Goal: Task Accomplishment & Management: Complete application form

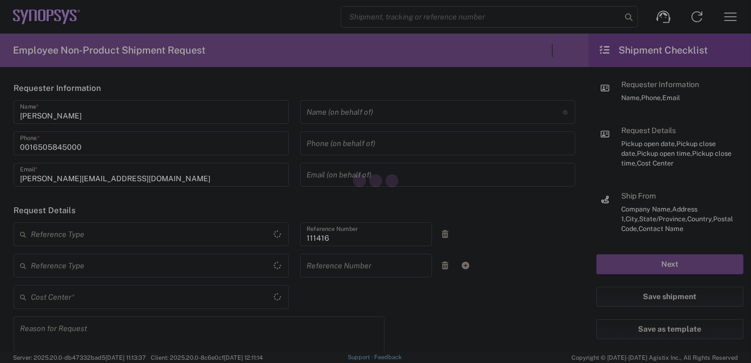
type input "Department"
type input "US01, SIG, IT Platform Products 111416"
type input "[GEOGRAPHIC_DATA]"
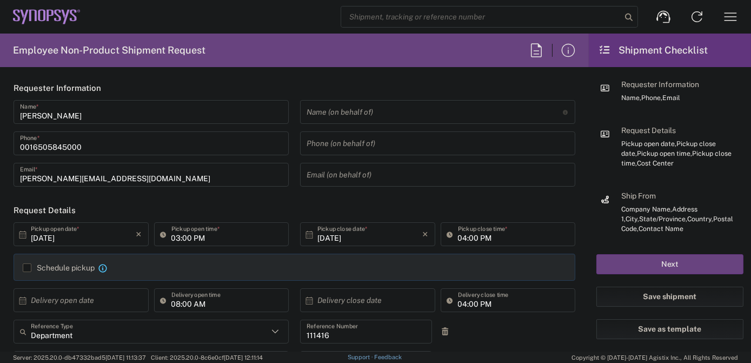
type input "[US_STATE]"
type input "Delivered at Place"
type input "[GEOGRAPHIC_DATA]"
click at [727, 11] on icon "button" at bounding box center [730, 16] width 17 height 17
type input "Hillsboro US03"
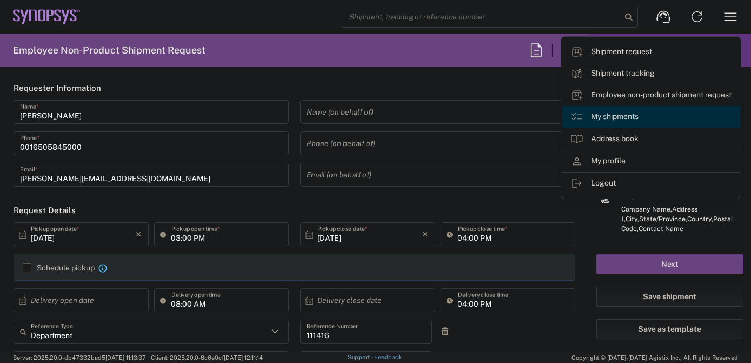
click at [650, 111] on link "My shipments" at bounding box center [651, 117] width 179 height 22
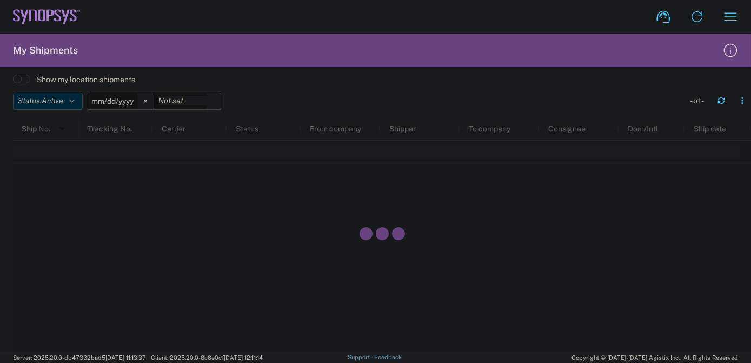
click at [52, 97] on span "Active" at bounding box center [53, 100] width 22 height 9
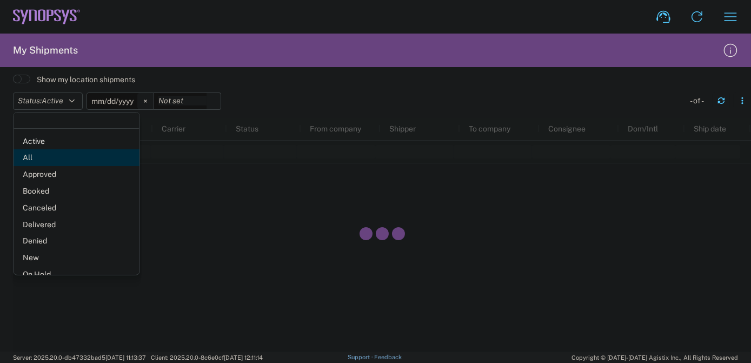
click at [47, 155] on span "All" at bounding box center [77, 157] width 126 height 17
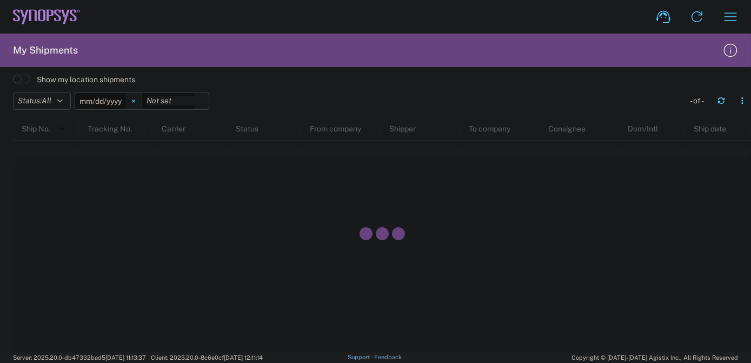
click at [140, 102] on svg-icon at bounding box center [134, 101] width 16 height 16
click at [722, 104] on icon "button" at bounding box center [722, 101] width 8 height 8
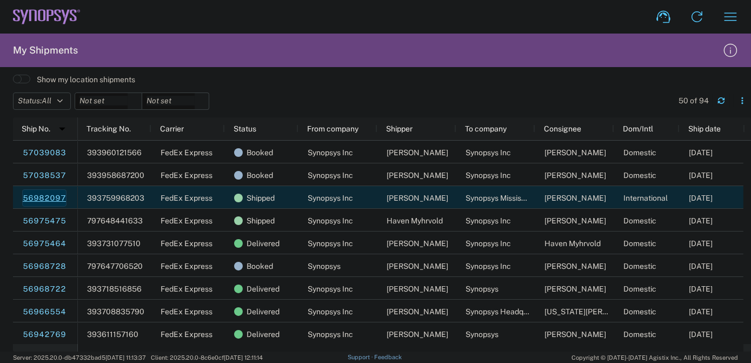
click at [46, 194] on link "56982097" at bounding box center [44, 197] width 44 height 17
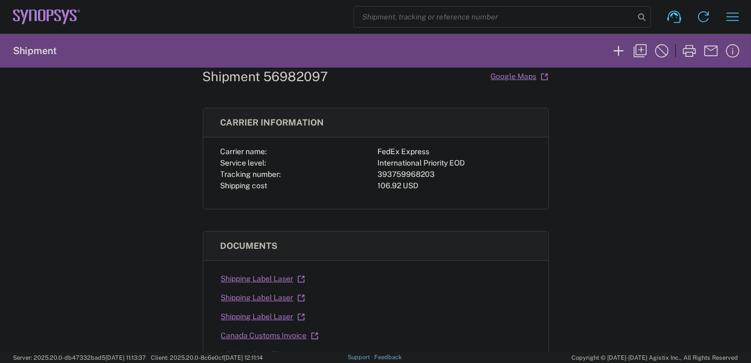
scroll to position [34, 0]
click at [394, 170] on div "393759968203" at bounding box center [454, 173] width 153 height 11
copy div "393759968203"
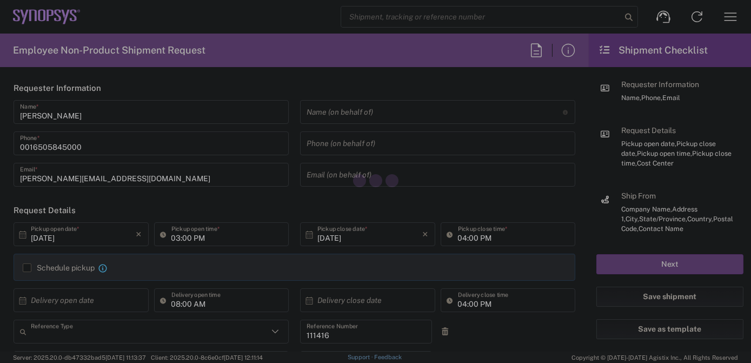
type input "Department"
type input "US01, SIG, IT Platform Products 111416"
type input "[GEOGRAPHIC_DATA]"
type input "[US_STATE]"
type input "Delivered at Place"
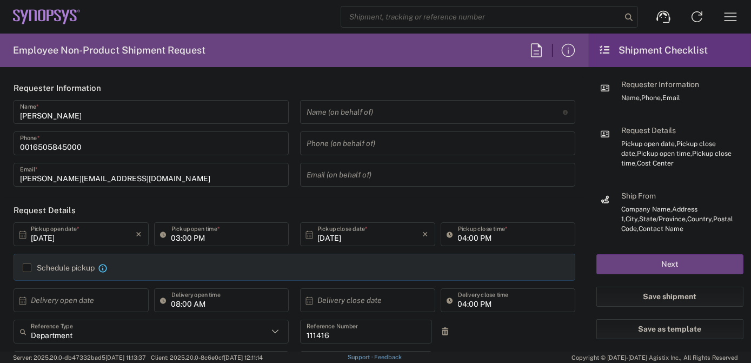
type input "[GEOGRAPHIC_DATA]"
type input "Hillsboro US03"
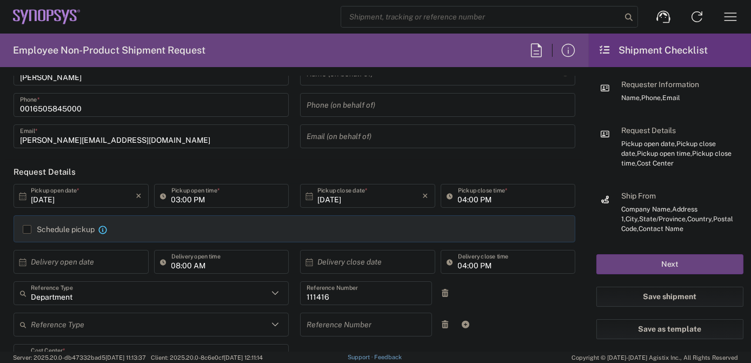
scroll to position [37, 0]
click at [128, 257] on input "text" at bounding box center [83, 263] width 105 height 19
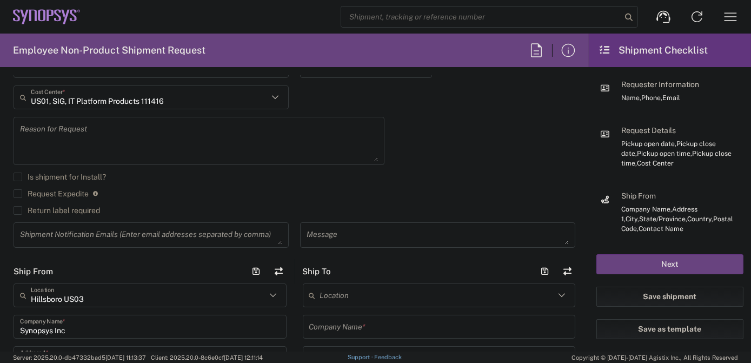
scroll to position [298, 0]
click at [62, 211] on label "Return label required" at bounding box center [57, 209] width 87 height 9
click at [18, 209] on input "Return label required" at bounding box center [18, 209] width 0 height 0
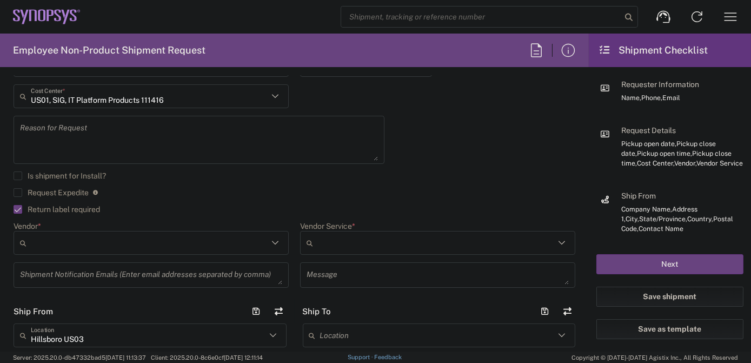
click at [75, 232] on div at bounding box center [151, 243] width 275 height 24
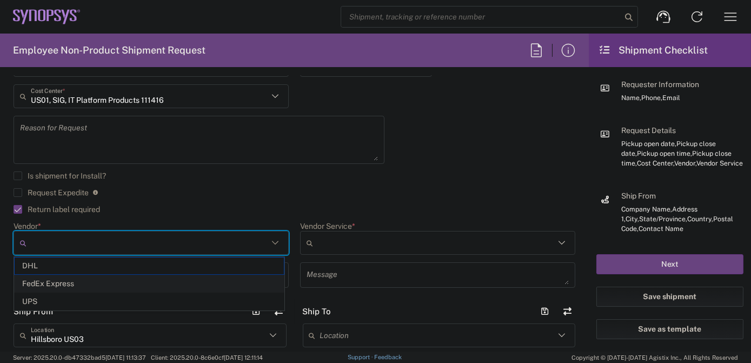
click at [51, 279] on span "FedEx Express" at bounding box center [149, 283] width 269 height 17
type input "FedEx Express"
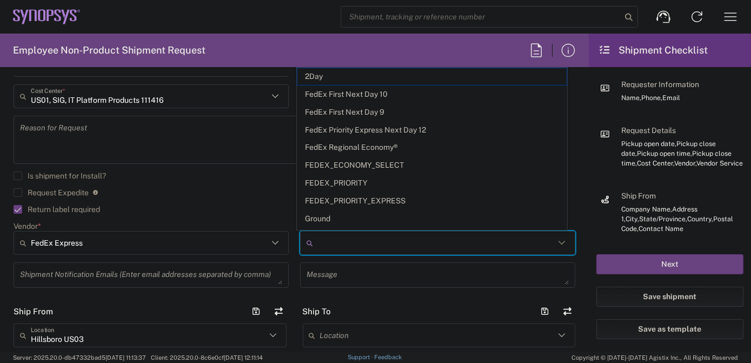
click at [339, 234] on input "Vendor Service *" at bounding box center [437, 242] width 238 height 17
click at [338, 78] on span "2Day" at bounding box center [432, 76] width 269 height 17
type input "2Day"
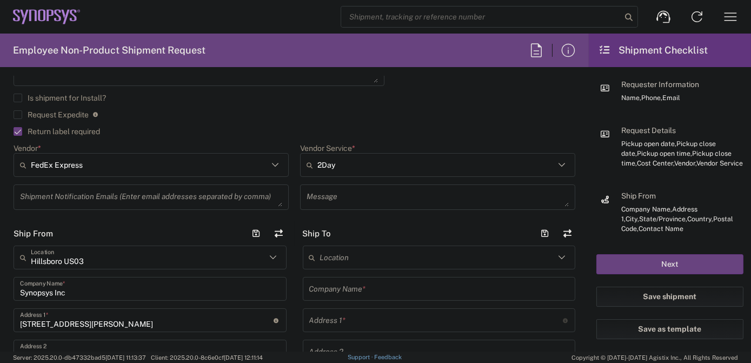
scroll to position [377, 0]
click at [295, 221] on header "Ship To" at bounding box center [439, 233] width 289 height 24
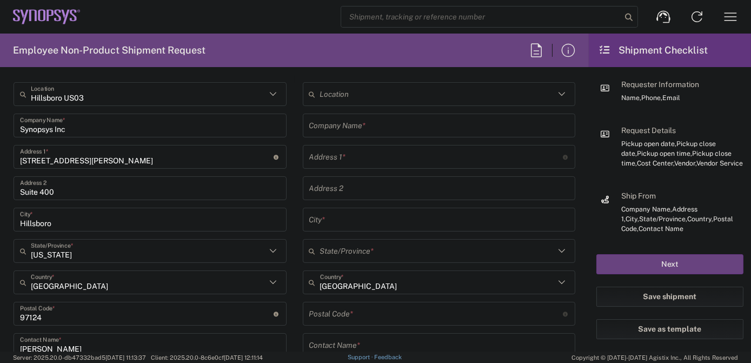
scroll to position [538, 0]
click at [349, 100] on input "text" at bounding box center [437, 96] width 235 height 19
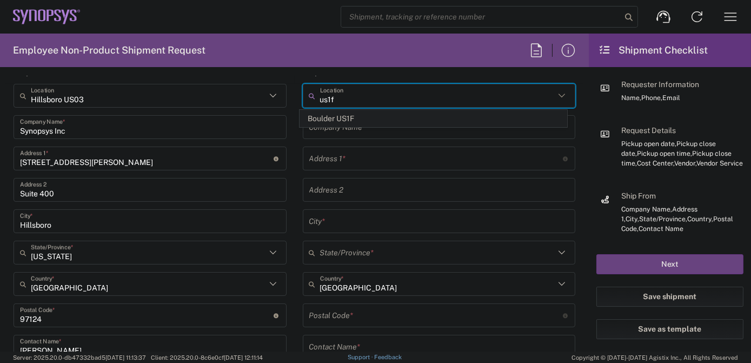
click at [342, 117] on span "Boulder US1F" at bounding box center [433, 118] width 267 height 17
type input "Boulder US1F"
type input "Synopsys Inc"
type input "3100 Arapahoe Ave"
type input "Suite 104"
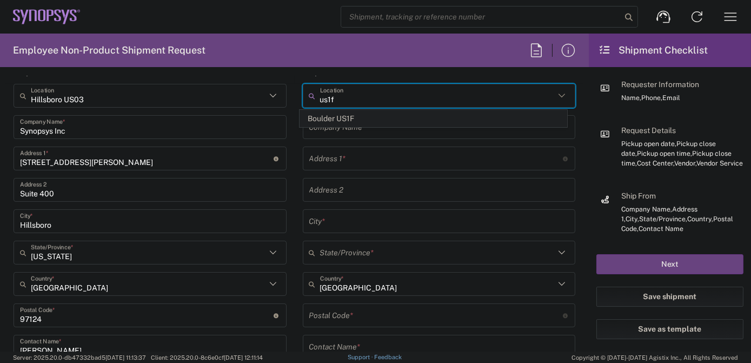
type input "Boulder"
type input "[US_STATE]"
type input "80303"
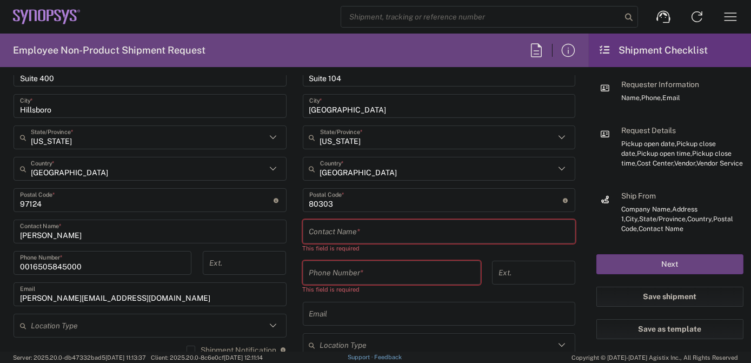
scroll to position [654, 0]
click at [329, 226] on input "text" at bounding box center [439, 230] width 260 height 19
paste input "David Dyer"
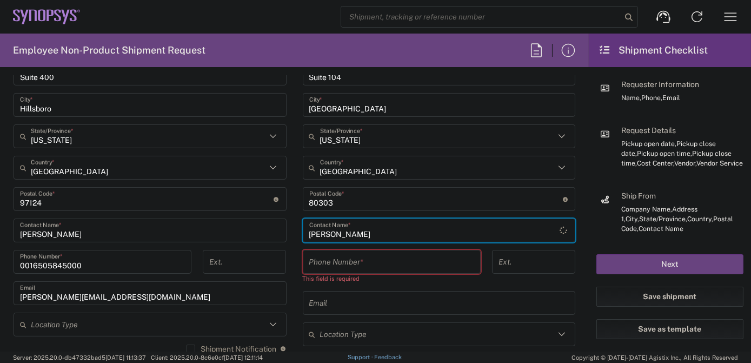
type input "David Dyer"
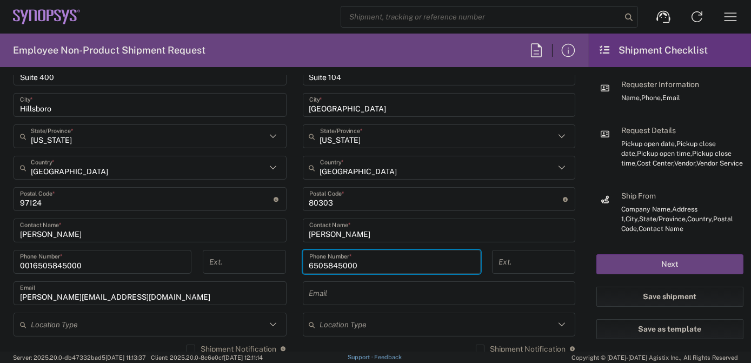
type input "6505845000"
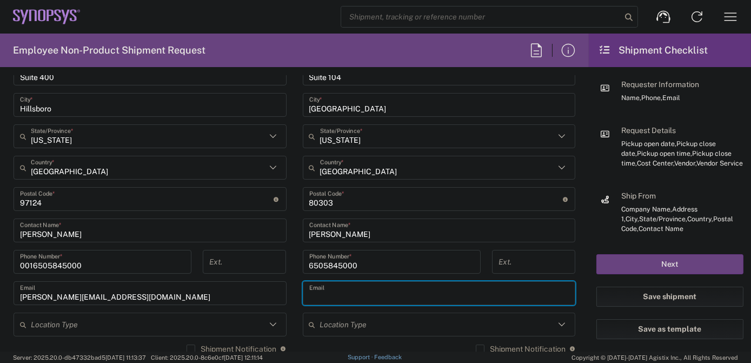
paste input "david.dyer@synopsys.com"
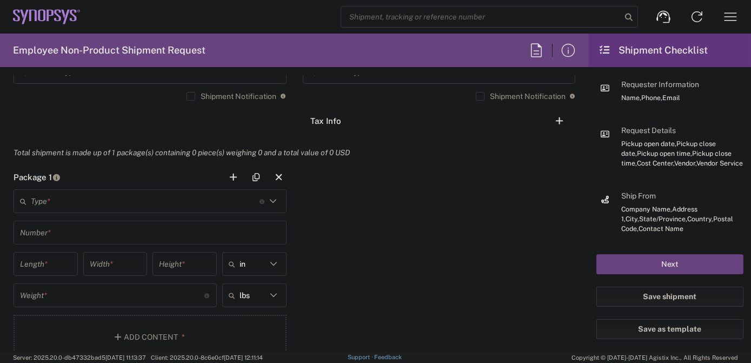
scroll to position [928, 0]
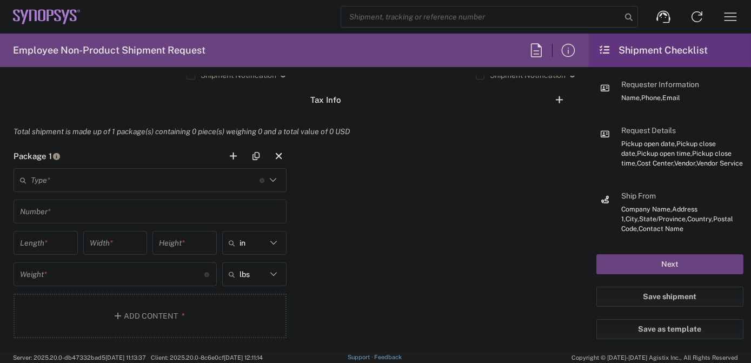
type input "david.dyer@synopsys.com"
click at [156, 180] on input "text" at bounding box center [145, 180] width 229 height 19
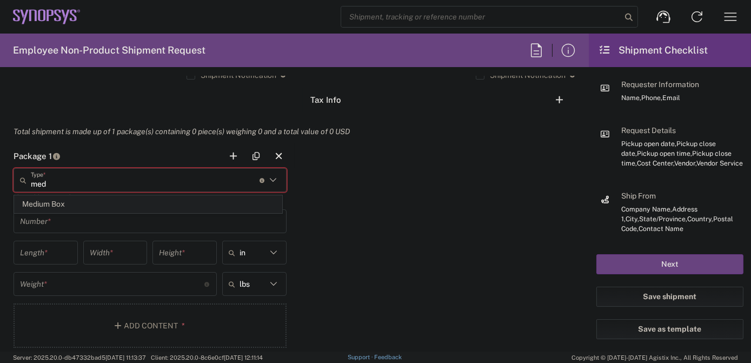
click at [105, 206] on span "Medium Box" at bounding box center [148, 204] width 267 height 17
type input "Medium Box"
type input "13"
type input "11.5"
type input "2.5"
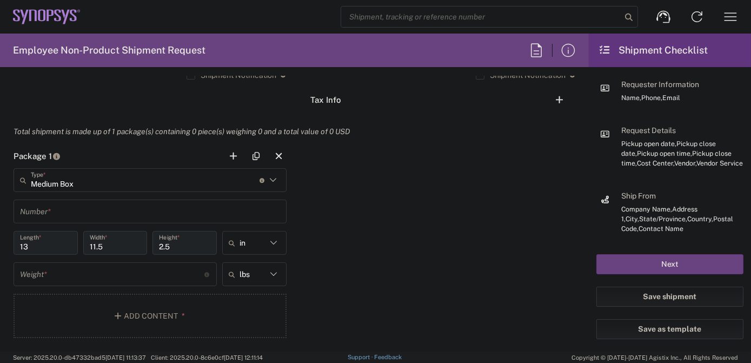
click at [103, 206] on input "text" at bounding box center [150, 211] width 260 height 19
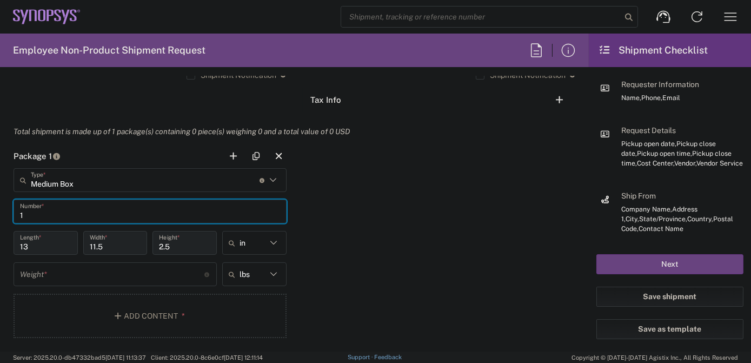
type input "1"
click at [82, 273] on input "number" at bounding box center [112, 274] width 184 height 19
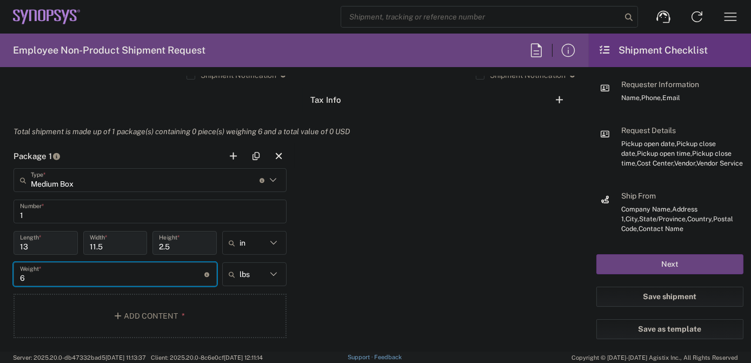
scroll to position [1001, 0]
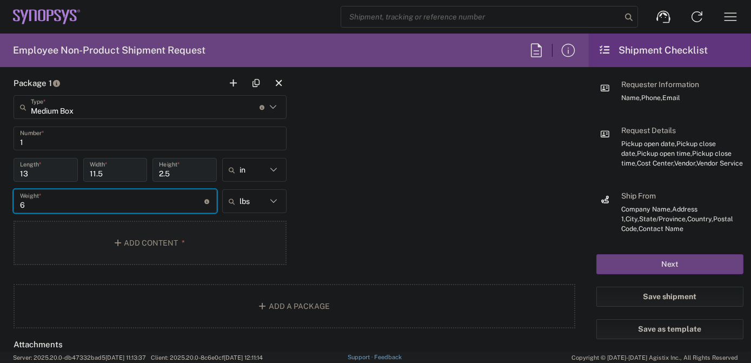
type input "6"
click at [81, 249] on button "Add Content *" at bounding box center [150, 243] width 273 height 44
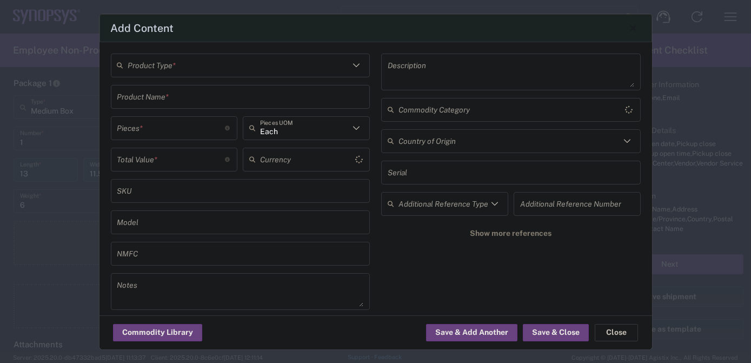
type input "US Dollar"
click at [195, 64] on input "text" at bounding box center [239, 65] width 222 height 19
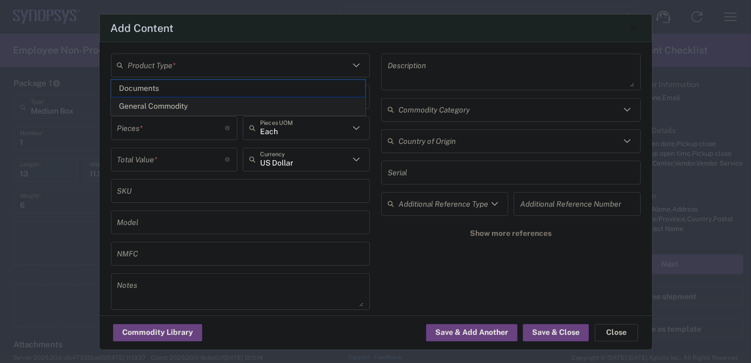
click at [184, 104] on span "General Commodity" at bounding box center [238, 106] width 254 height 17
type input "General Commodity"
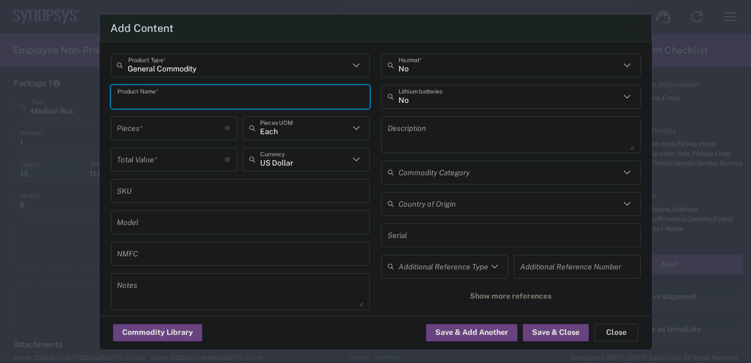
click at [183, 102] on input "text" at bounding box center [240, 96] width 247 height 19
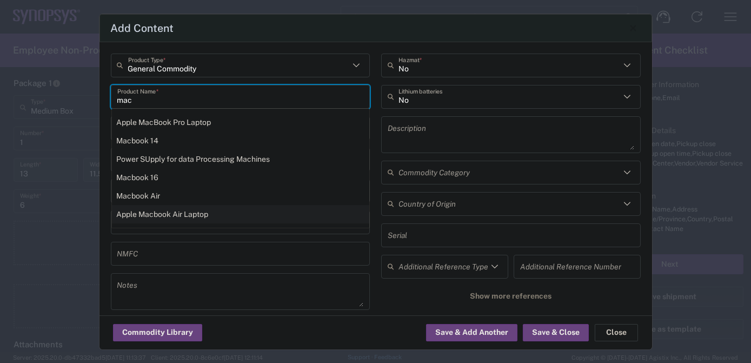
click at [176, 210] on div "Apple Macbook Air Laptop" at bounding box center [241, 214] width 258 height 18
type input "Apple Macbook Air Laptop"
type textarea "Apple Macbook Air Laptop"
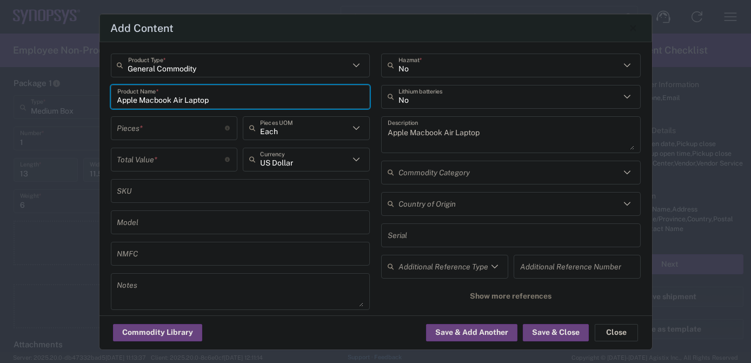
click at [149, 128] on input "number" at bounding box center [171, 127] width 108 height 19
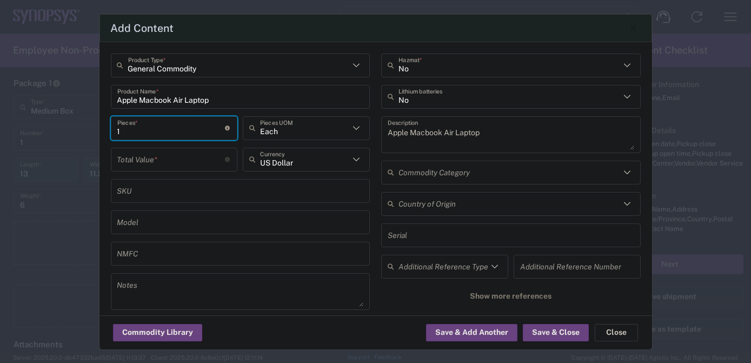
type input "1"
click at [139, 173] on div "Total Value * Total value of all the pieces" at bounding box center [174, 163] width 133 height 31
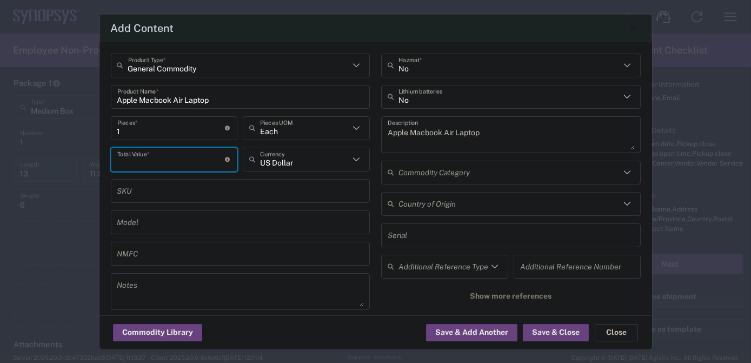
click at [142, 151] on input "number" at bounding box center [171, 159] width 108 height 19
type input "1200"
click at [413, 96] on input "text" at bounding box center [510, 96] width 222 height 19
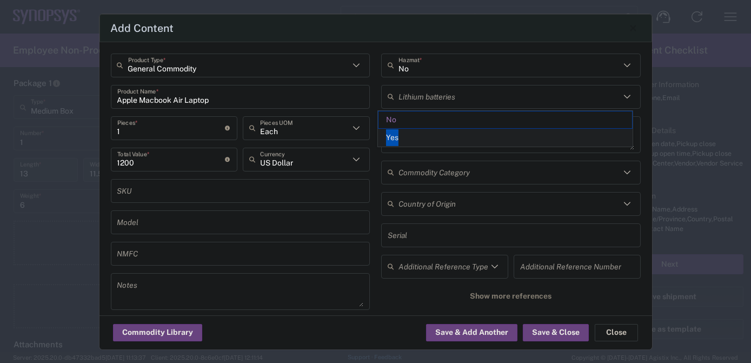
drag, startPoint x: 398, startPoint y: 127, endPoint x: 401, endPoint y: 137, distance: 11.3
click at [401, 137] on ul "No Yes" at bounding box center [505, 129] width 255 height 36
type input "No"
click at [401, 103] on input "text" at bounding box center [510, 96] width 222 height 19
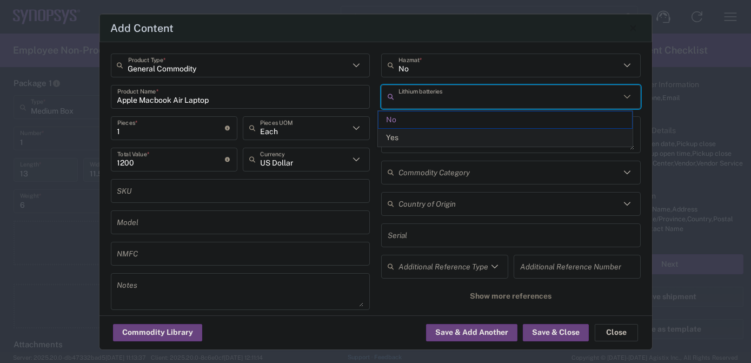
click at [399, 131] on span "Yes" at bounding box center [506, 137] width 254 height 17
type input "Yes"
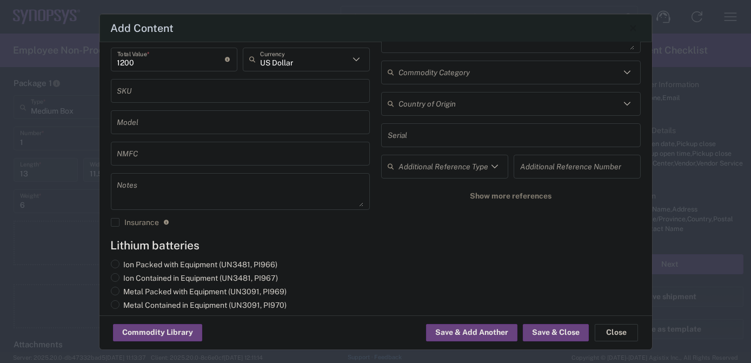
scroll to position [108, 0]
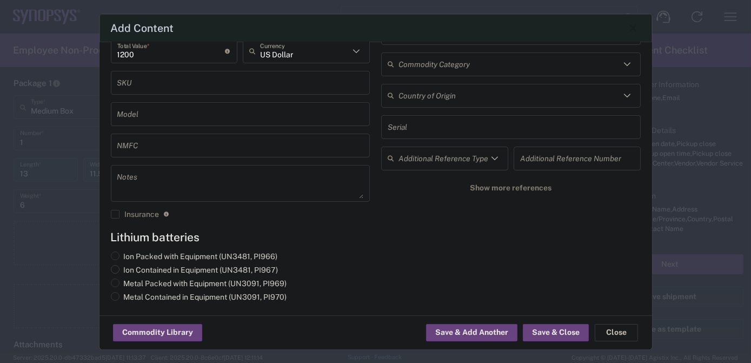
click at [215, 266] on label "Ion Contained in Equipment (UN3481, PI967)" at bounding box center [195, 270] width 168 height 10
click at [131, 266] on input "Ion Contained in Equipment (UN3481, PI967)" at bounding box center [127, 268] width 7 height 7
radio input "true"
click at [540, 328] on button "Save & Close" at bounding box center [556, 332] width 66 height 17
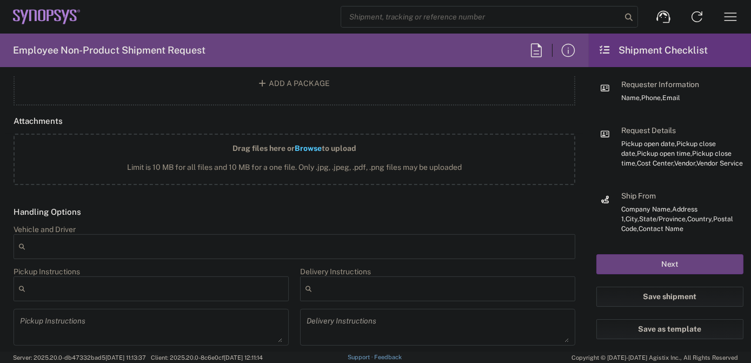
scroll to position [1453, 0]
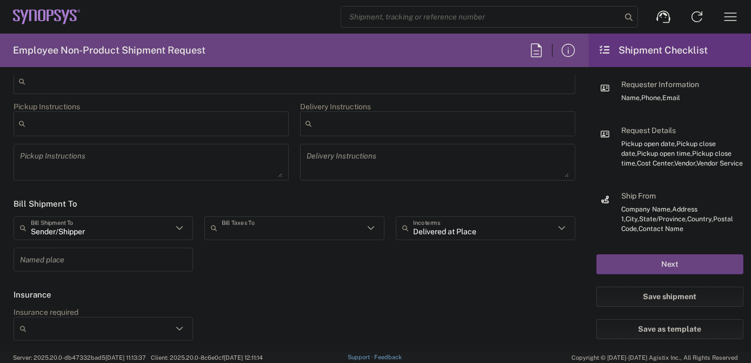
click at [307, 219] on input "text" at bounding box center [293, 228] width 142 height 19
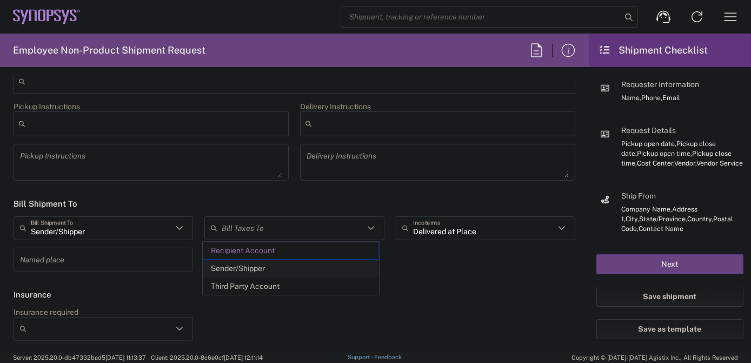
click at [272, 270] on span "Sender/Shipper" at bounding box center [290, 268] width 175 height 17
type input "Sender/Shipper"
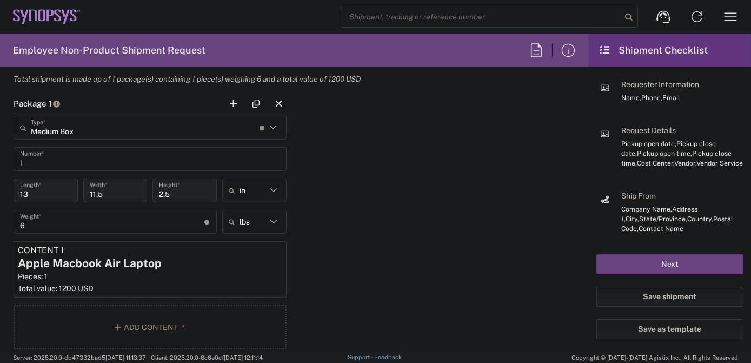
scroll to position [981, 0]
click at [636, 264] on button "Next" at bounding box center [670, 264] width 147 height 20
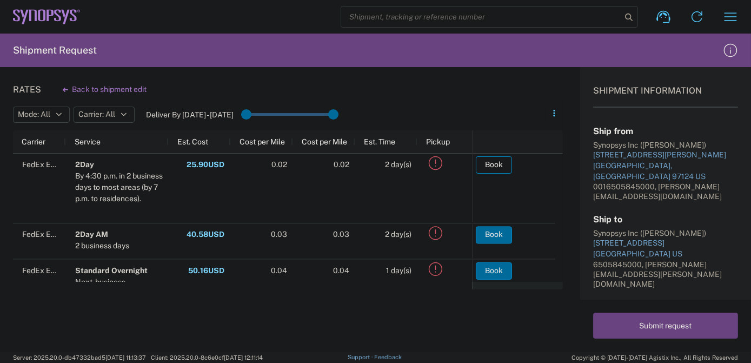
click at [487, 167] on button "Book" at bounding box center [494, 164] width 36 height 17
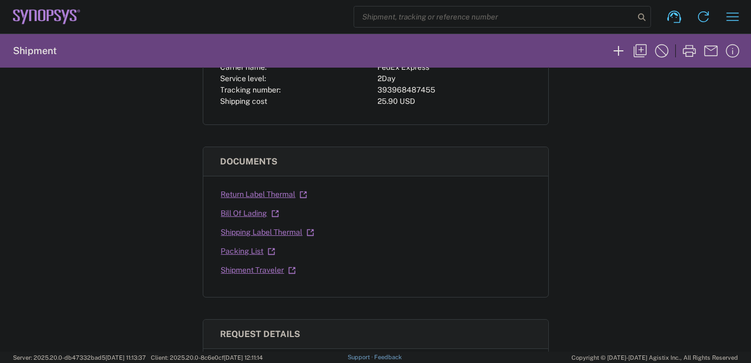
scroll to position [297, 0]
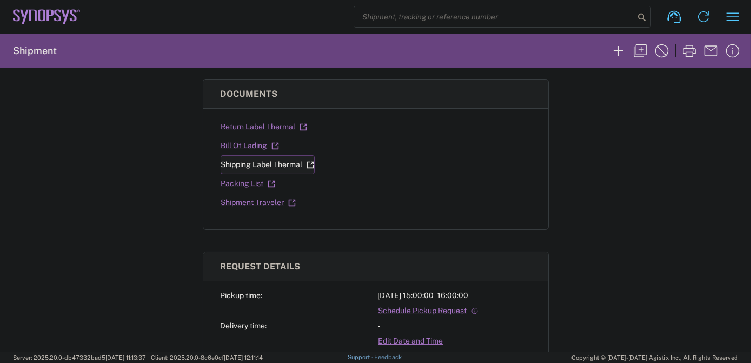
click at [272, 164] on link "Shipping Label Thermal" at bounding box center [268, 164] width 94 height 19
click at [254, 128] on link "Return Label Thermal" at bounding box center [264, 126] width 87 height 19
click at [593, 208] on div "Shipment 57042625 Google Maps Return shipment Carrier name: FedEx Express Servi…" at bounding box center [375, 210] width 751 height 284
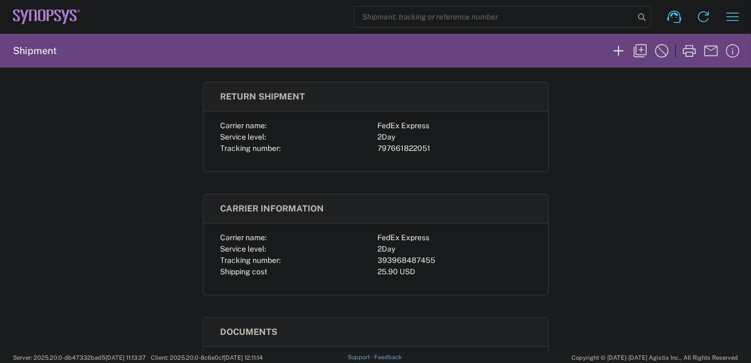
scroll to position [59, 0]
click at [390, 261] on div "393968487455" at bounding box center [454, 260] width 153 height 11
copy div "393968487455"
click at [412, 150] on div "797661822051" at bounding box center [454, 148] width 153 height 11
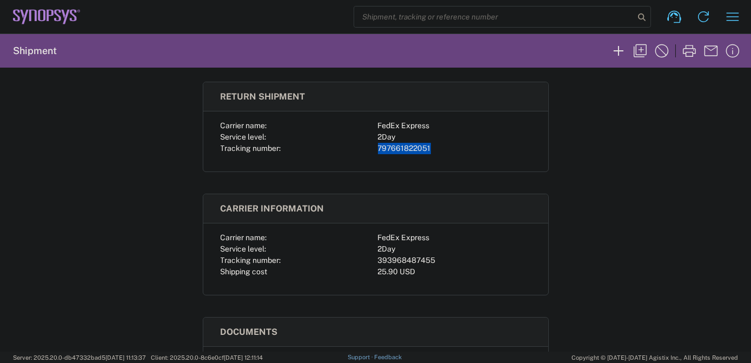
click at [412, 150] on div "797661822051" at bounding box center [454, 148] width 153 height 11
copy div "797661822051"
